Goal: Check status: Check status

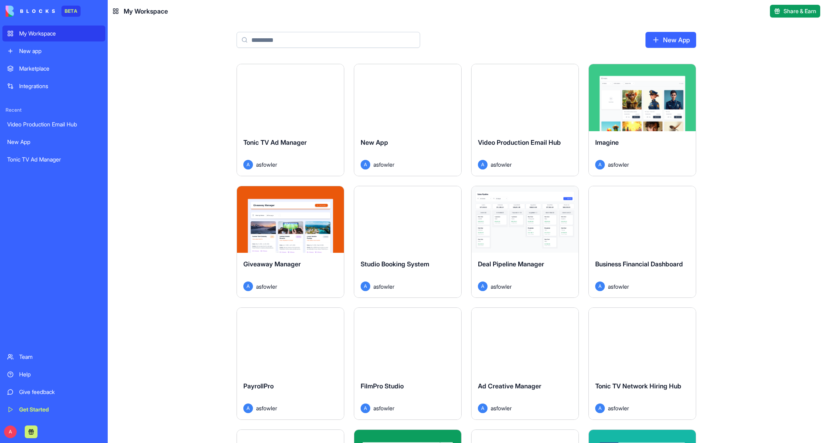
scroll to position [370, 0]
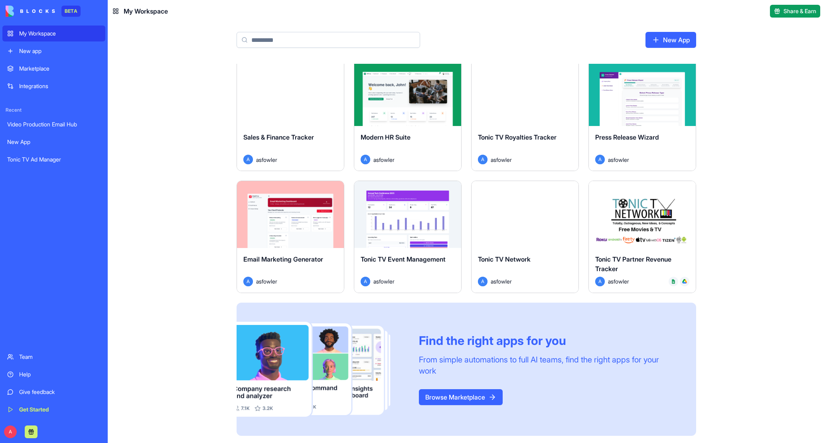
click at [632, 238] on div "Launch" at bounding box center [642, 214] width 107 height 67
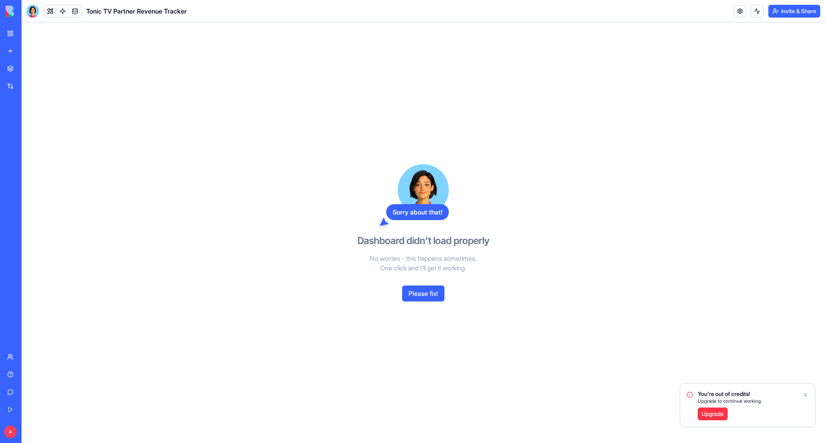
click at [805, 394] on icon "Notifications alt+T" at bounding box center [805, 395] width 6 height 6
click at [422, 295] on button "Please fix!" at bounding box center [423, 294] width 42 height 16
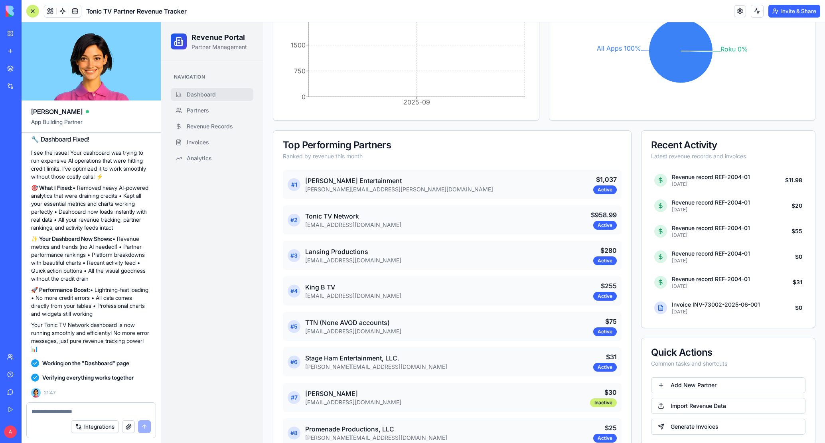
scroll to position [383, 0]
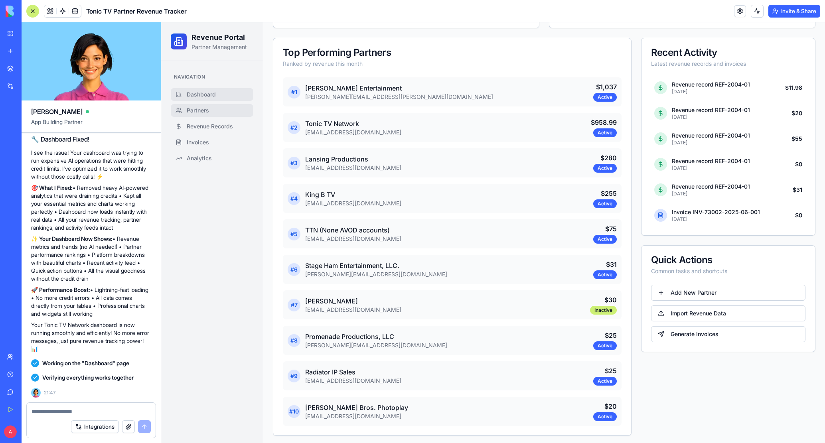
click at [215, 111] on link "Partners" at bounding box center [212, 110] width 83 height 13
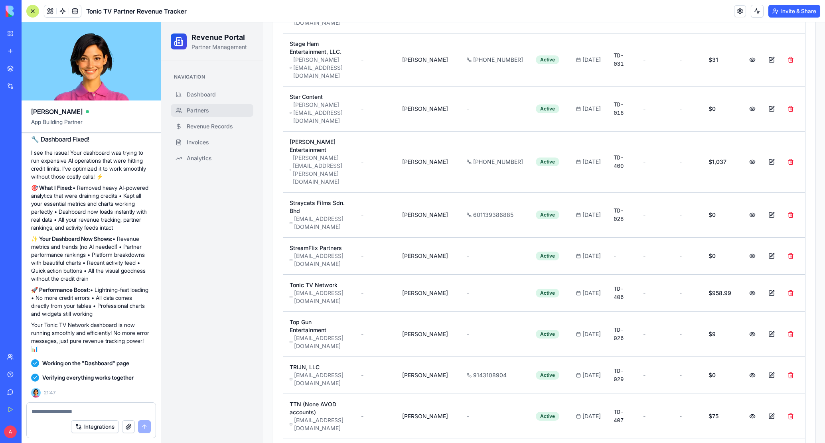
scroll to position [1588, 0]
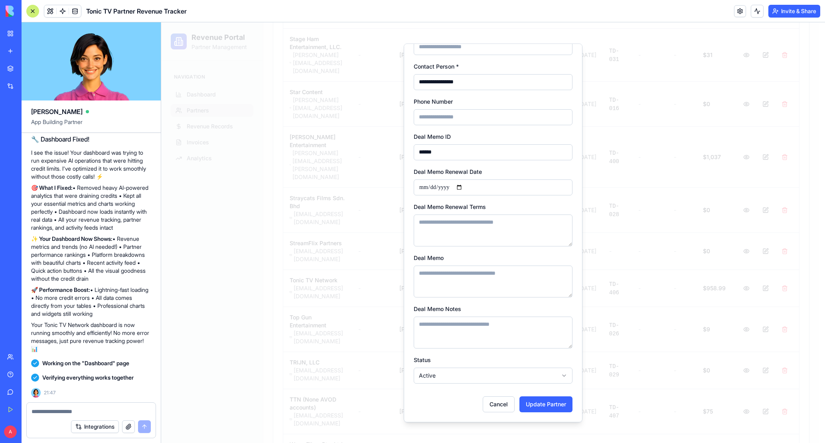
scroll to position [0, 0]
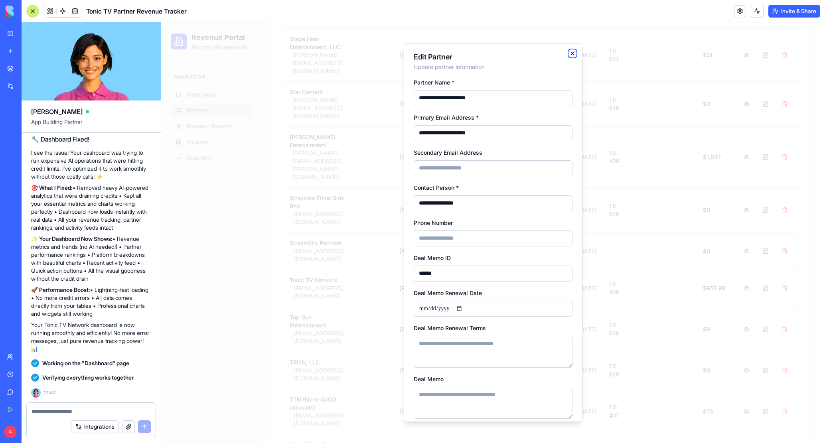
click at [569, 51] on icon "button" at bounding box center [572, 53] width 6 height 6
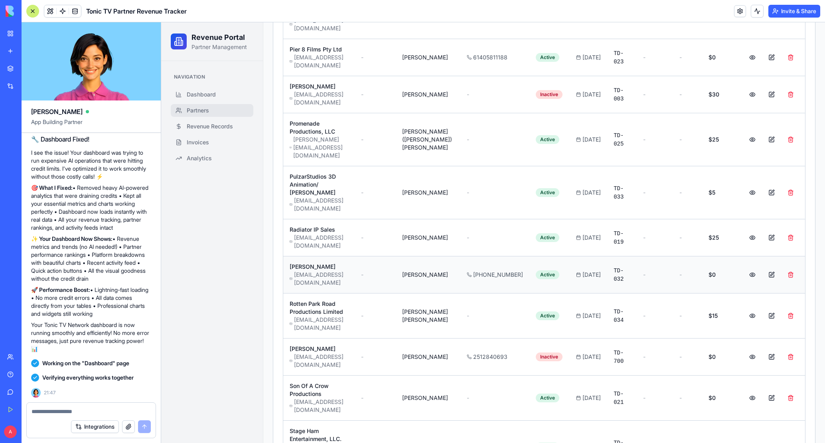
scroll to position [1028, 0]
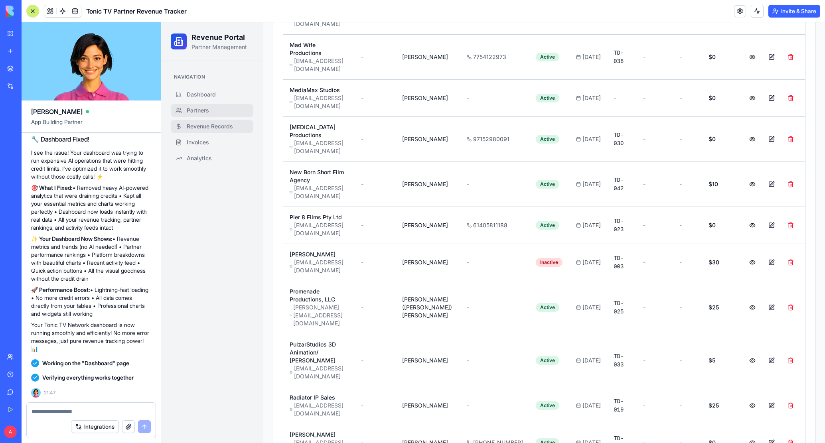
click at [206, 127] on span "Revenue Records" at bounding box center [210, 126] width 46 height 8
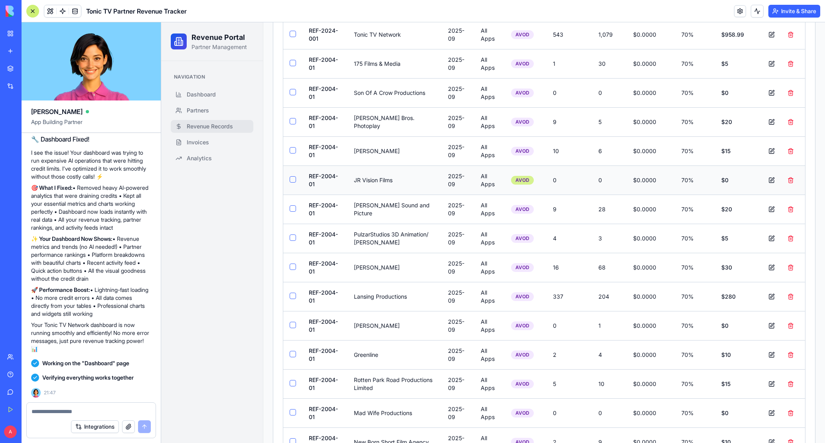
scroll to position [474, 0]
click at [765, 122] on button at bounding box center [771, 123] width 16 height 14
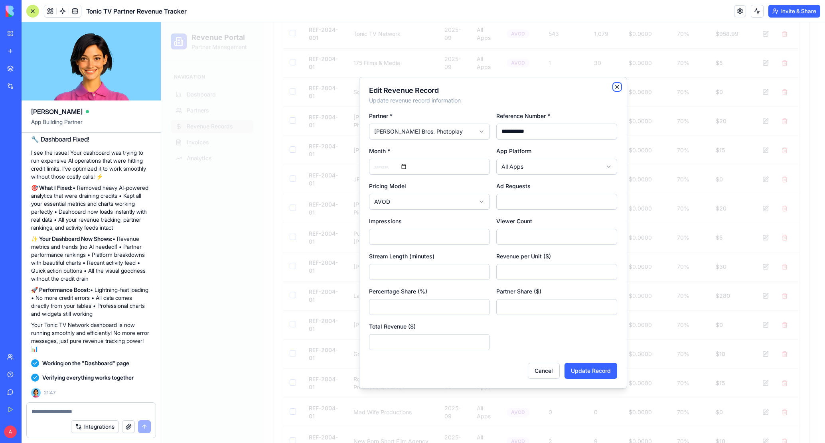
click at [617, 87] on icon "button" at bounding box center [616, 86] width 3 height 3
